Goal: Information Seeking & Learning: Learn about a topic

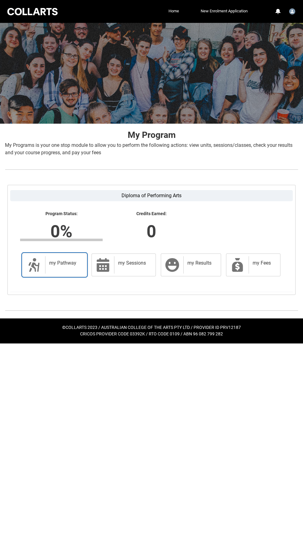
click at [49, 272] on div "my Pathway" at bounding box center [64, 264] width 39 height 17
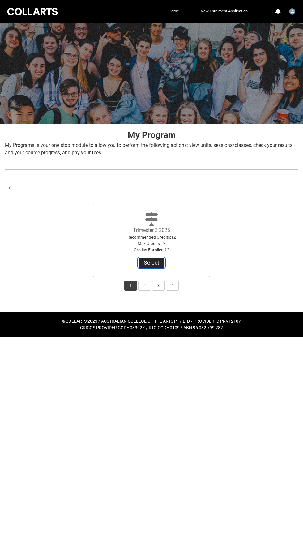
click at [154, 261] on button "Select" at bounding box center [152, 263] width 26 height 10
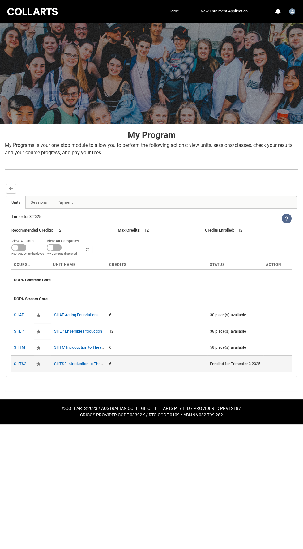
click at [235, 363] on div "Enrolled for Trimester 3 2025" at bounding box center [235, 364] width 51 height 6
click at [237, 363] on div "Enrolled for Trimester 3 2025" at bounding box center [235, 364] width 51 height 6
click at [78, 362] on link "SHTS2 Introduction to Theatre Studies 2" at bounding box center [89, 364] width 71 height 5
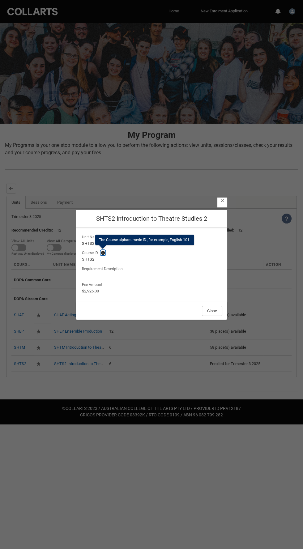
click at [103, 253] on lightning-primitive-icon "button" at bounding box center [103, 253] width 4 height 5
click at [122, 239] on lightning-output-field "Unit Name SHTS2 Introduction to Theatre Studies 2" at bounding box center [152, 240] width 142 height 14
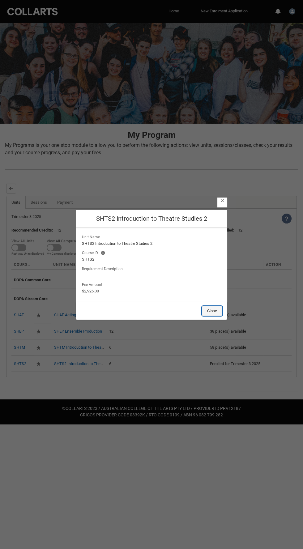
click at [212, 311] on button "Close" at bounding box center [212, 311] width 20 height 10
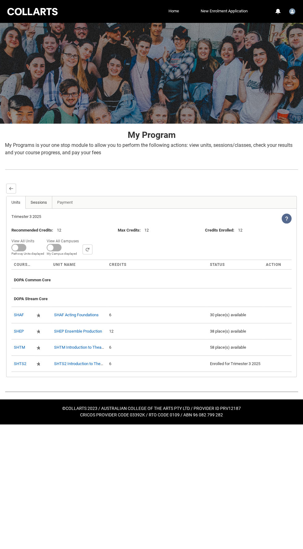
click at [45, 204] on link "Sessions" at bounding box center [38, 202] width 27 height 12
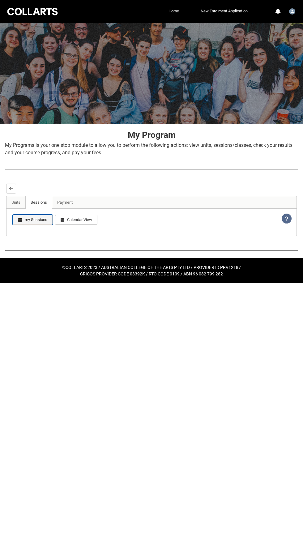
click at [31, 221] on button "my Sessions" at bounding box center [33, 220] width 40 height 10
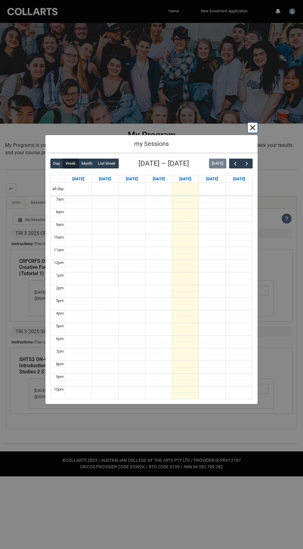
click at [252, 132] on button "Cancel and close" at bounding box center [253, 128] width 10 height 10
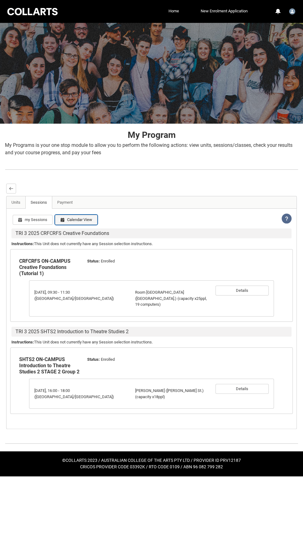
click at [73, 221] on button "Calendar View" at bounding box center [76, 220] width 42 height 10
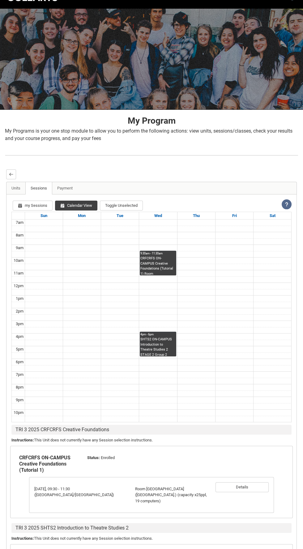
scroll to position [5, 0]
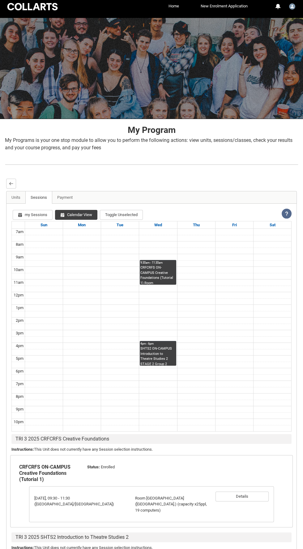
click at [287, 213] on icon at bounding box center [287, 214] width 4 height 4
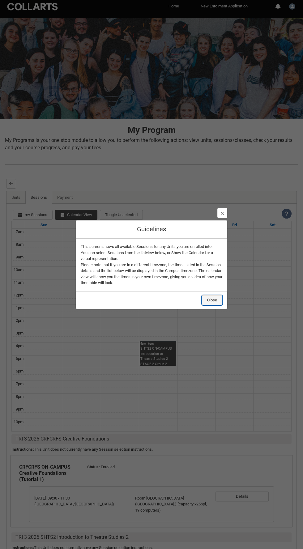
click at [221, 299] on button "Close" at bounding box center [212, 300] width 20 height 10
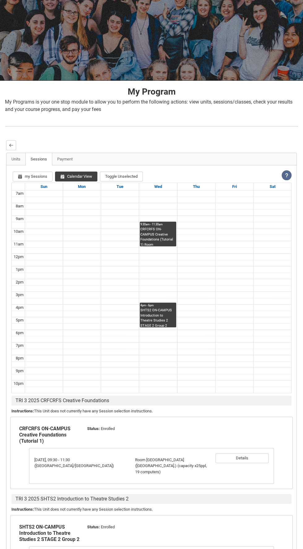
scroll to position [42, 0]
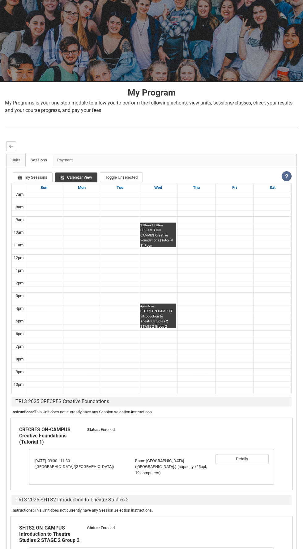
click at [172, 235] on link "9:30am - 11:30am CRFCRFS ON-CAMPUS Creative Foundations (Tutorial 1) Room 102 L…" at bounding box center [158, 235] width 36 height 25
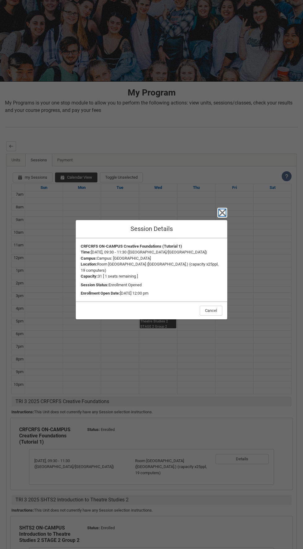
click at [224, 216] on icon "button" at bounding box center [222, 213] width 10 height 10
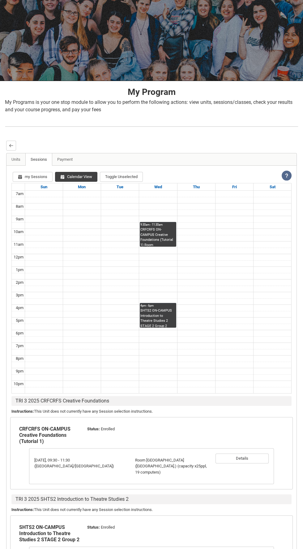
scroll to position [0, 0]
